Goal: Transaction & Acquisition: Register for event/course

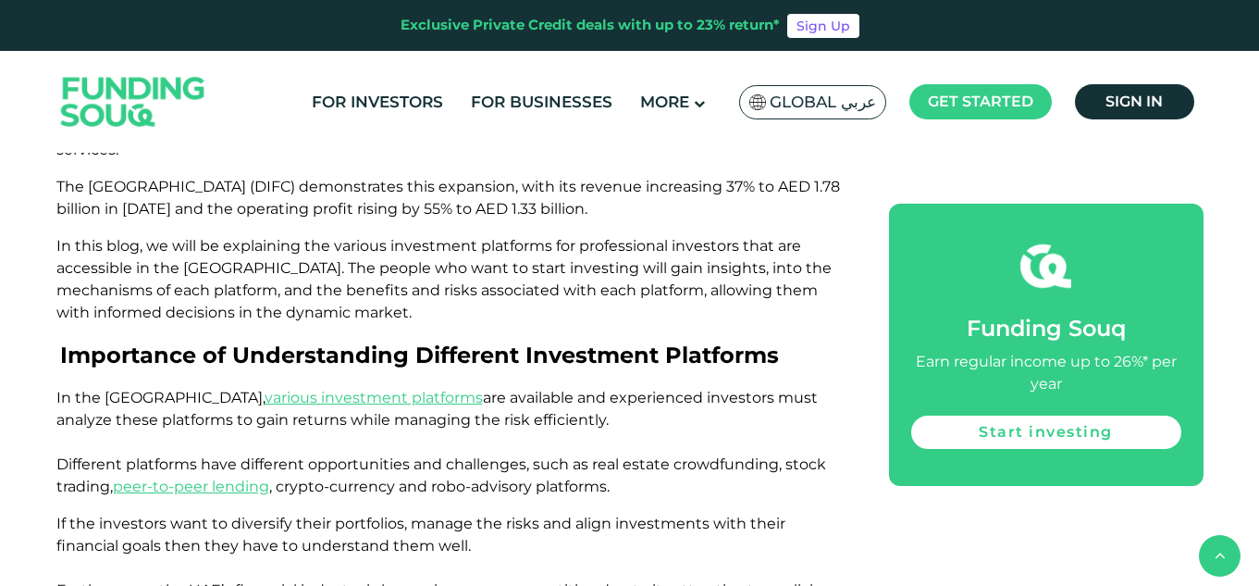
scroll to position [934, 0]
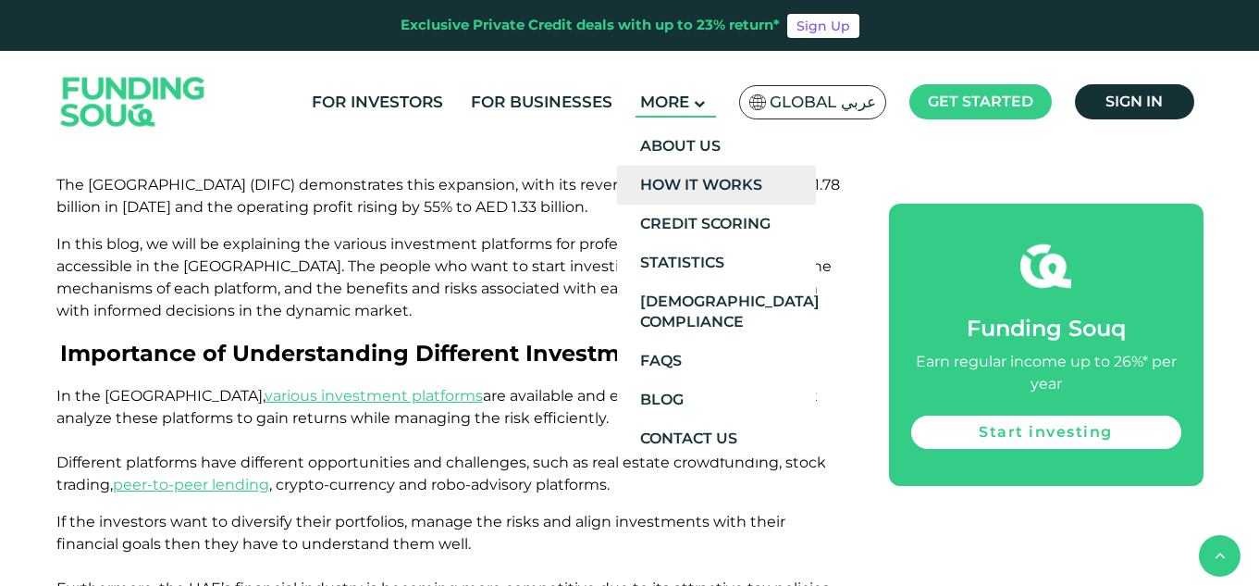
click at [728, 169] on link "How It Works" at bounding box center [716, 185] width 199 height 39
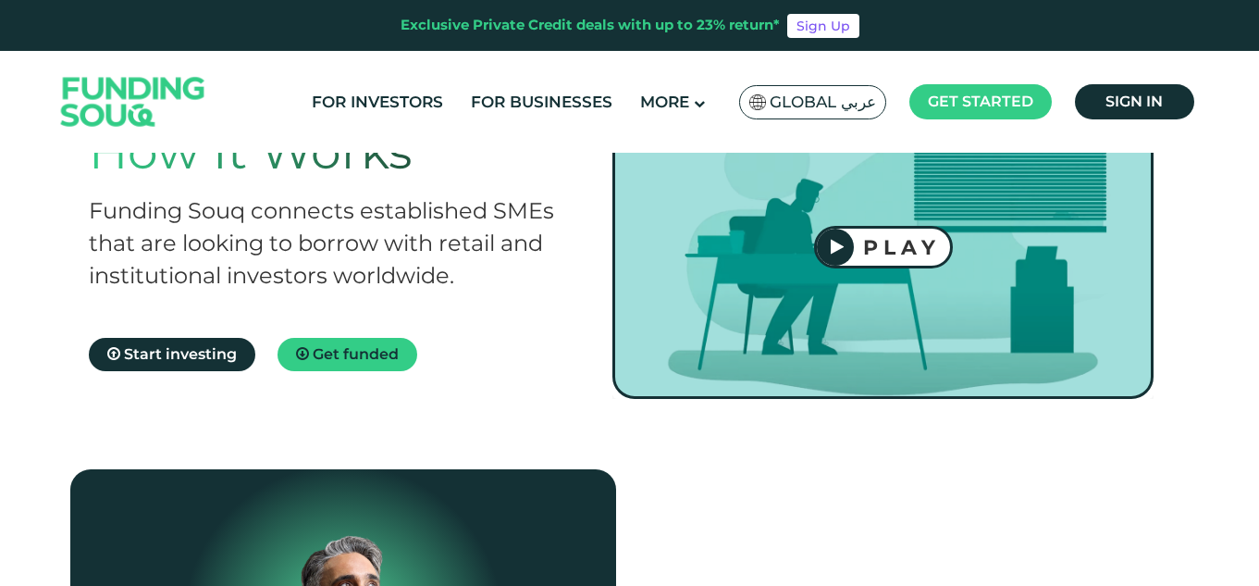
scroll to position [106, 0]
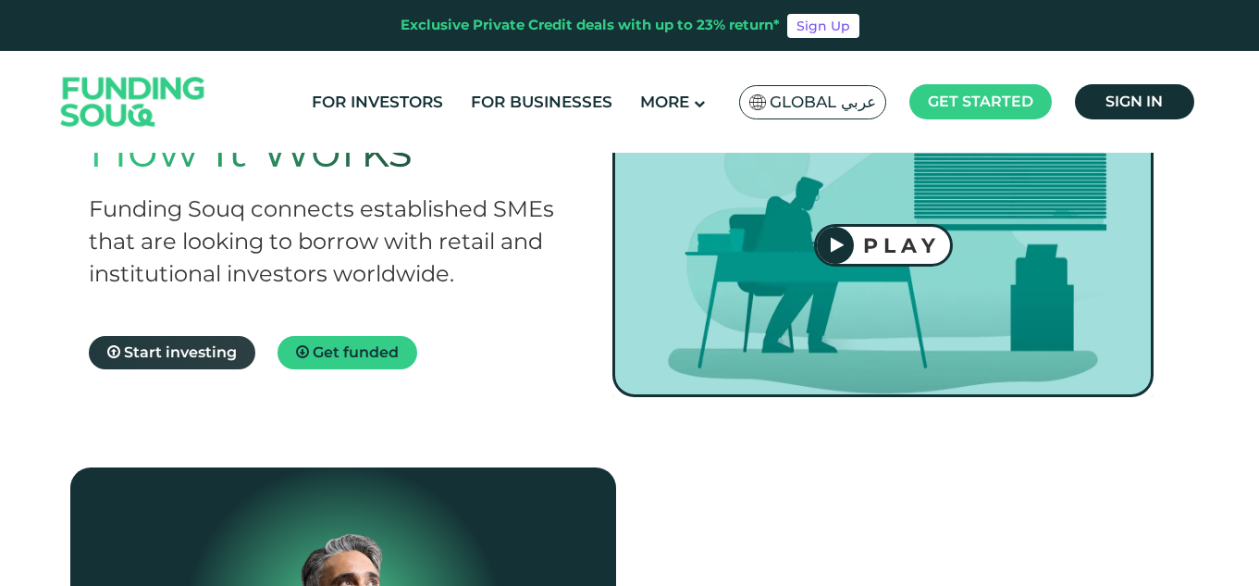
click at [196, 361] on span "Start investing" at bounding box center [180, 352] width 113 height 18
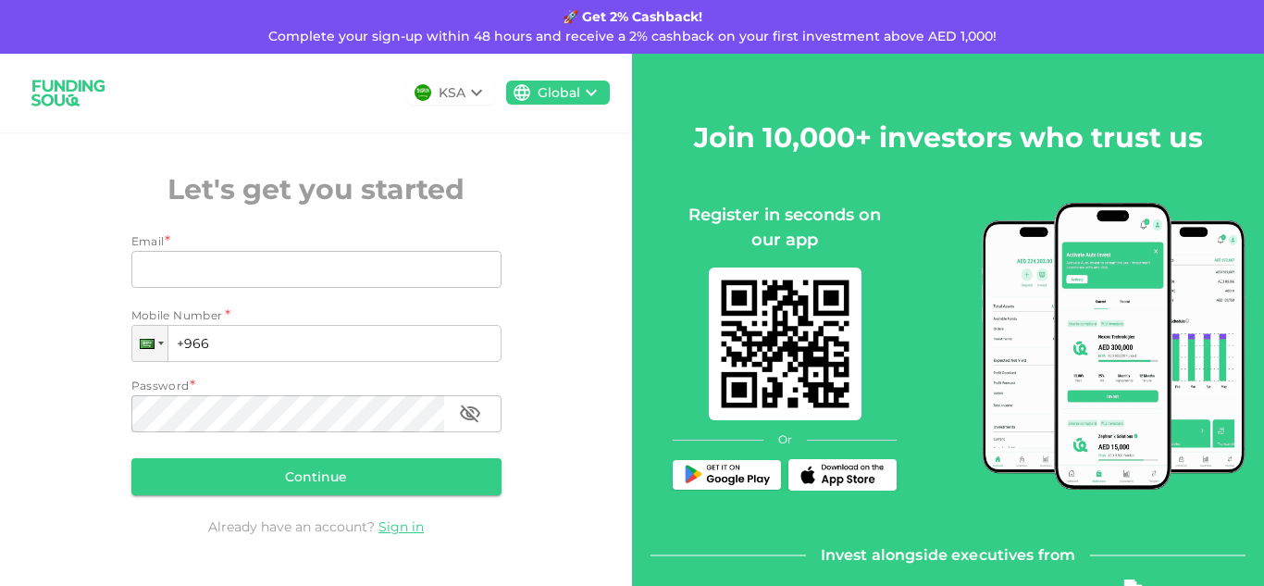
click at [465, 103] on icon at bounding box center [476, 92] width 22 height 22
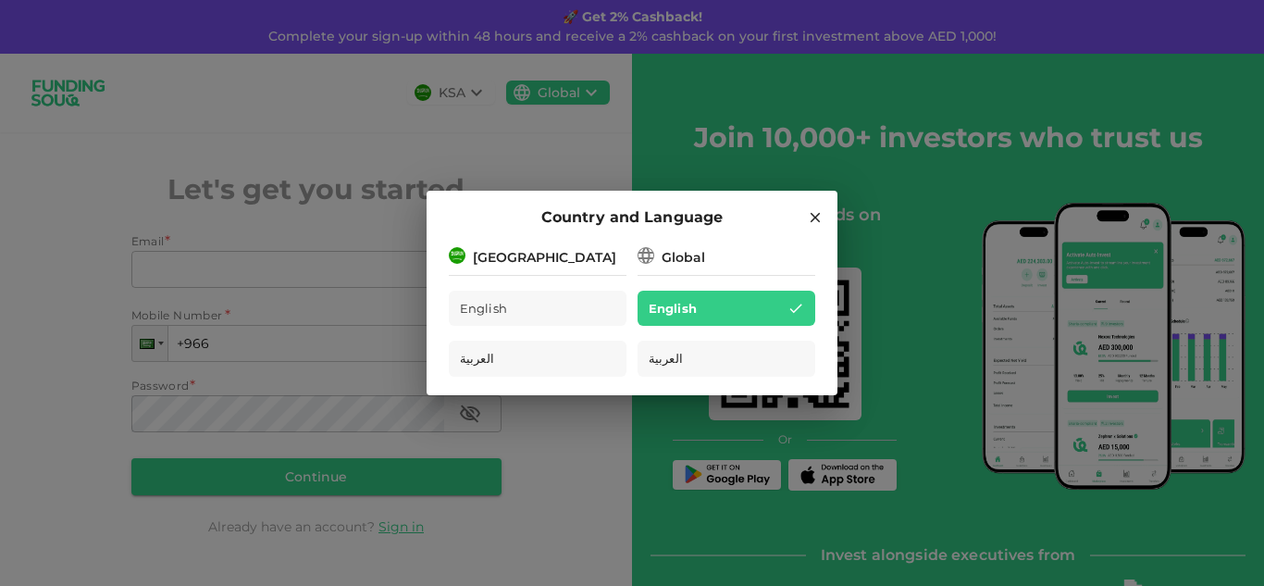
click at [573, 265] on div "[GEOGRAPHIC_DATA]" at bounding box center [538, 255] width 178 height 23
click at [693, 265] on div "Global" at bounding box center [682, 257] width 43 height 19
click at [671, 253] on div "Global" at bounding box center [682, 257] width 43 height 19
click at [702, 308] on div "English" at bounding box center [726, 308] width 178 height 36
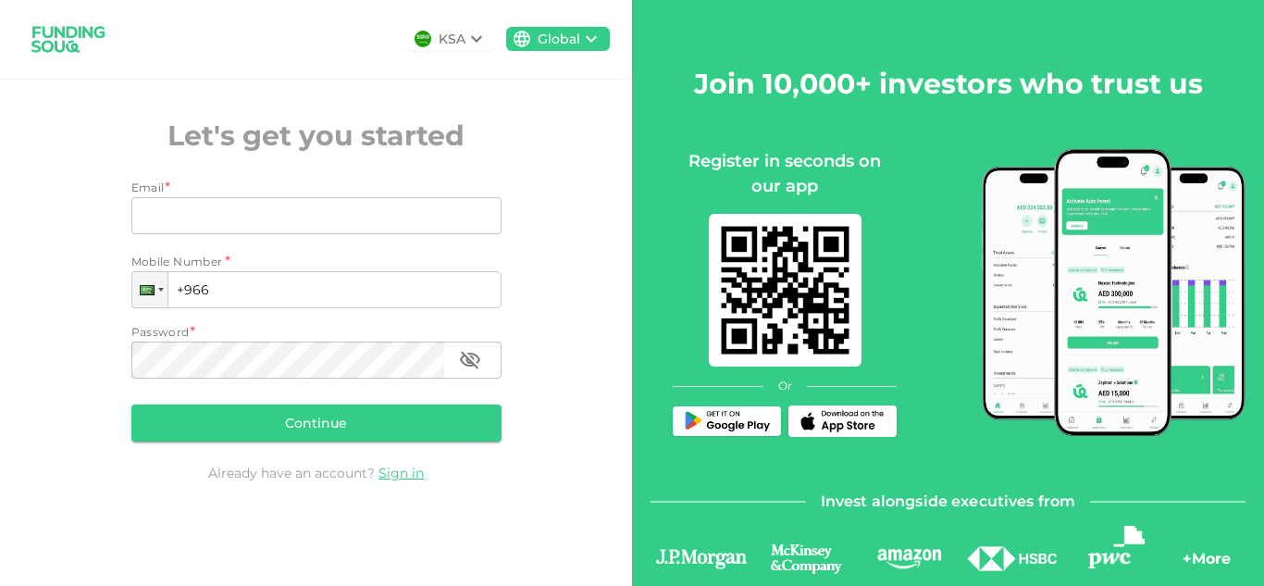
click at [465, 43] on icon at bounding box center [476, 39] width 22 height 22
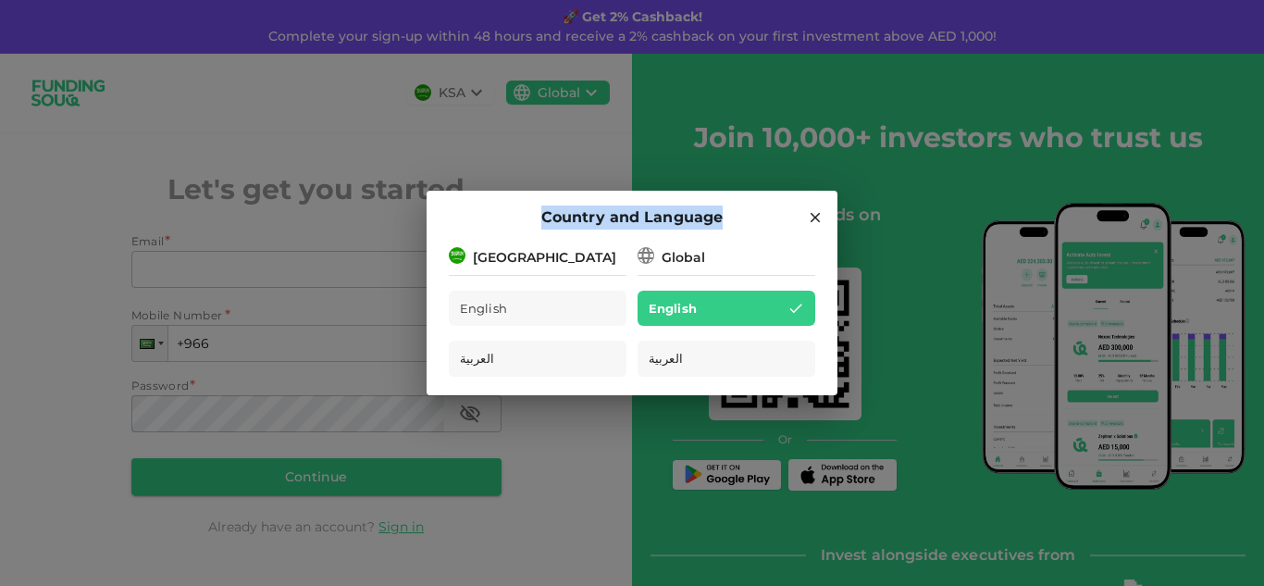
drag, startPoint x: 339, startPoint y: 101, endPoint x: 815, endPoint y: 212, distance: 489.1
click at [815, 212] on div "Country and Language Saudi Arabia English العربية Global English العربية" at bounding box center [632, 293] width 1264 height 586
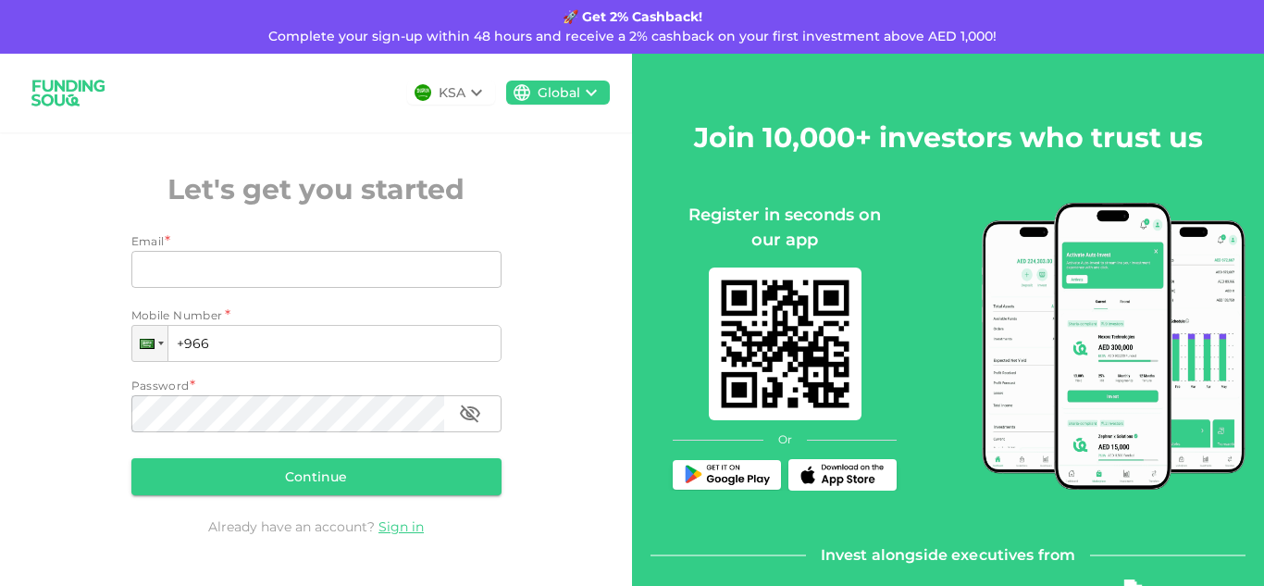
click at [815, 212] on div "Register in seconds on our app" at bounding box center [784, 228] width 224 height 50
click at [451, 88] on div "KSA" at bounding box center [451, 92] width 27 height 19
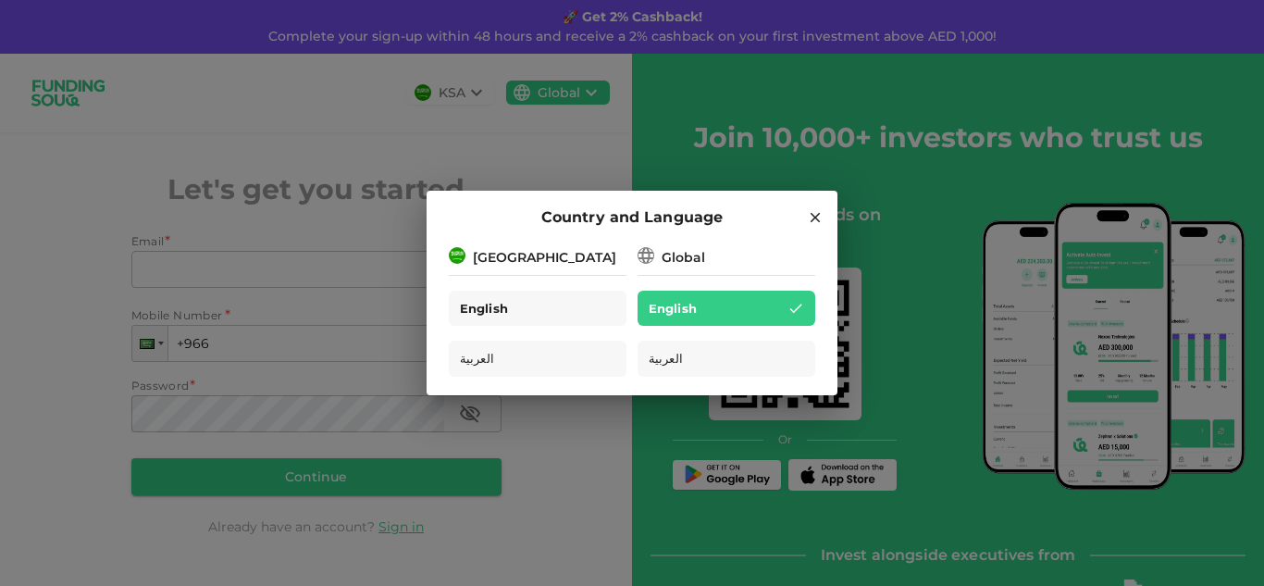
click at [540, 304] on div "English" at bounding box center [538, 308] width 178 height 36
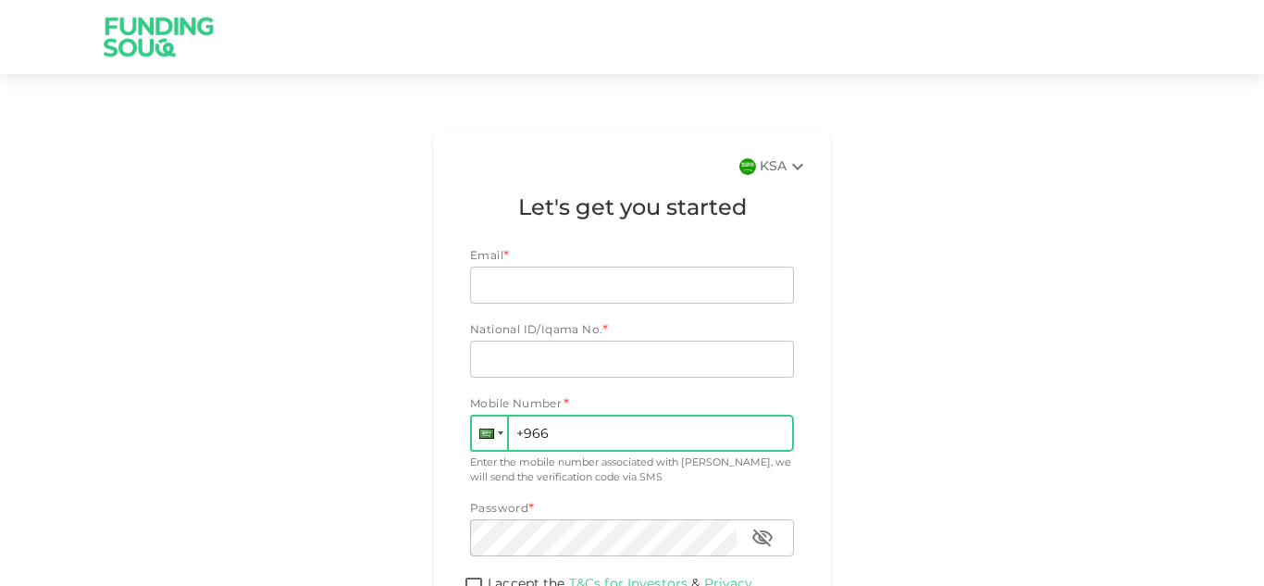
click at [482, 435] on div at bounding box center [486, 433] width 15 height 10
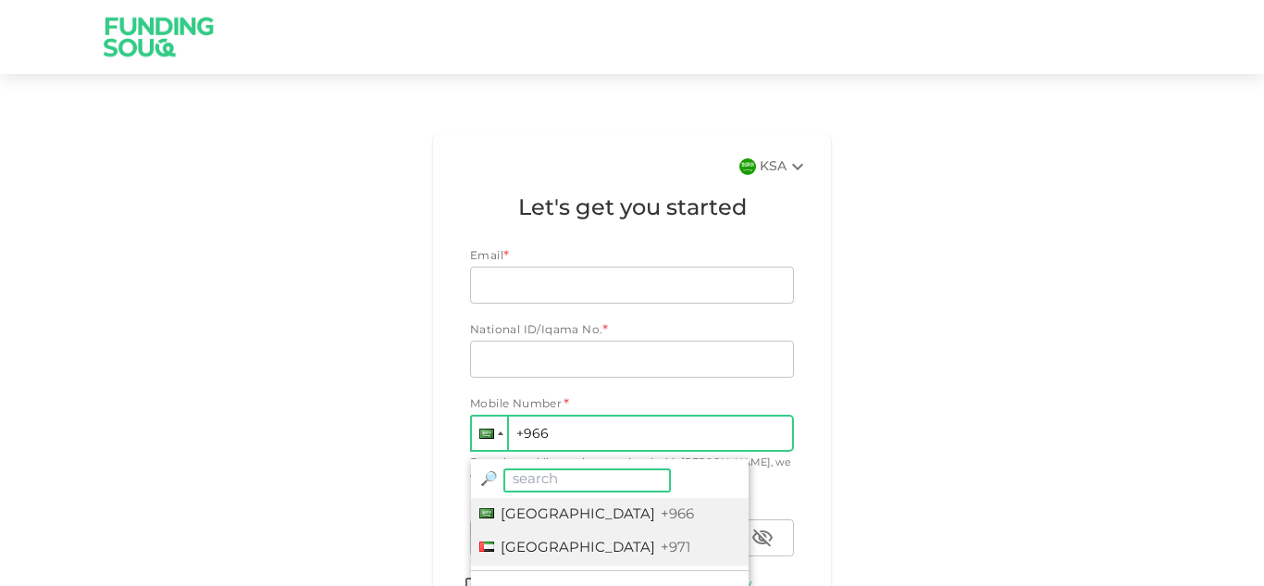
click at [571, 547] on span "United Arab Emirates" at bounding box center [577, 547] width 154 height 13
type input "+971"
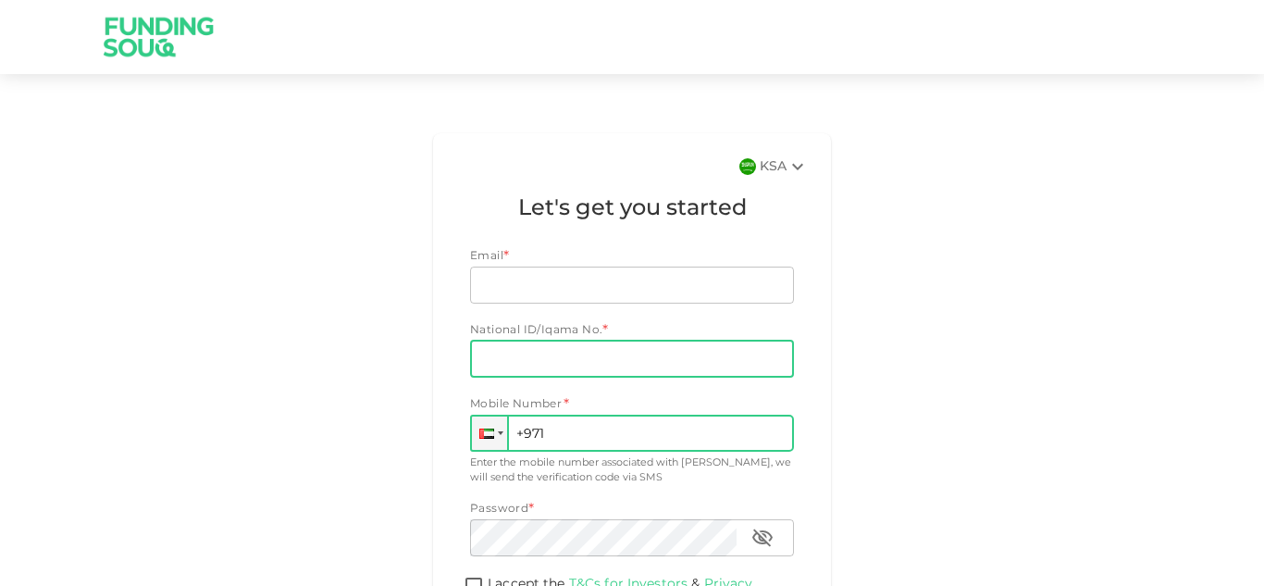
scroll to position [194, 0]
